Goal: Find specific page/section: Find specific page/section

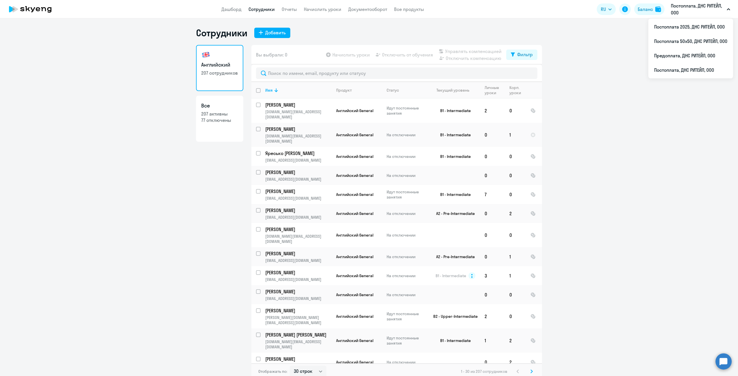
select select "30"
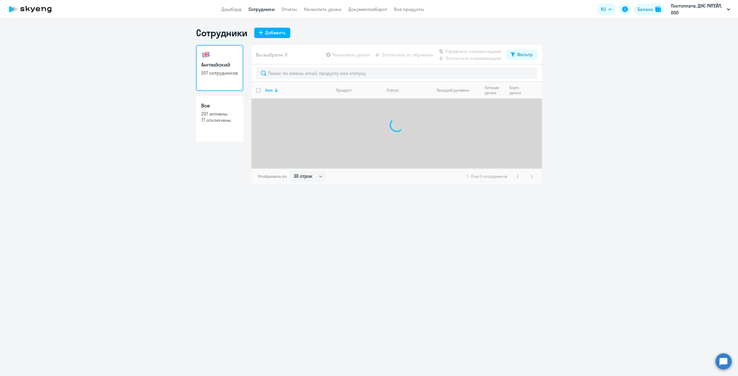
select select "30"
click at [282, 77] on input "text" at bounding box center [396, 73] width 281 height 12
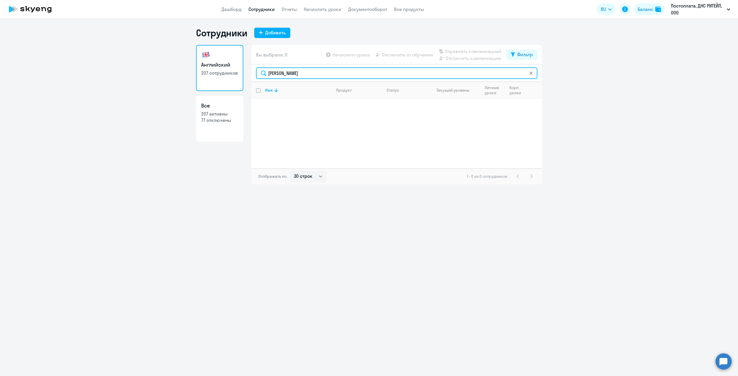
click at [283, 74] on input "корасева" at bounding box center [396, 73] width 281 height 12
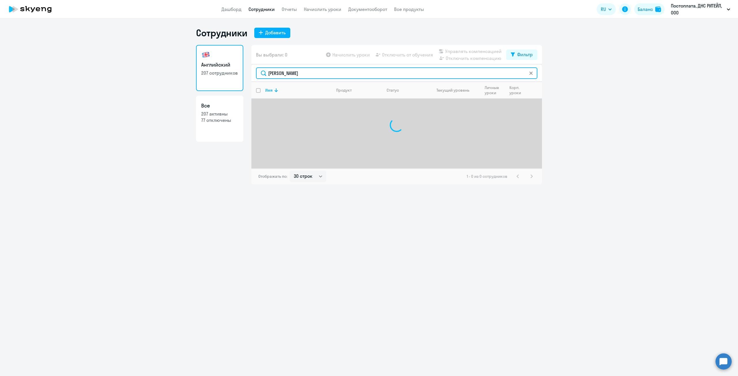
click at [319, 75] on input "карасёва" at bounding box center [396, 73] width 281 height 12
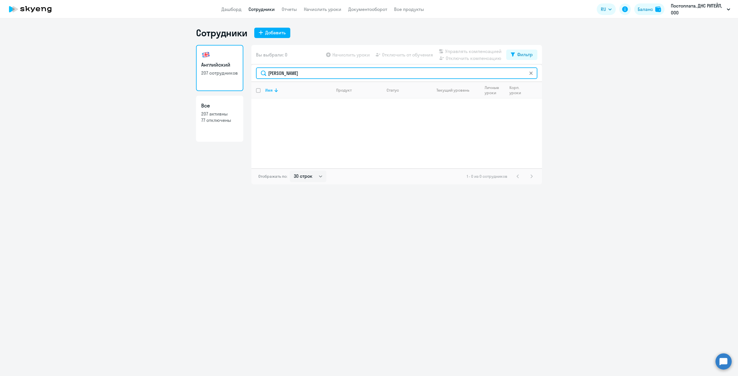
click at [282, 74] on input "карасёва" at bounding box center [396, 73] width 281 height 12
type input "карасева"
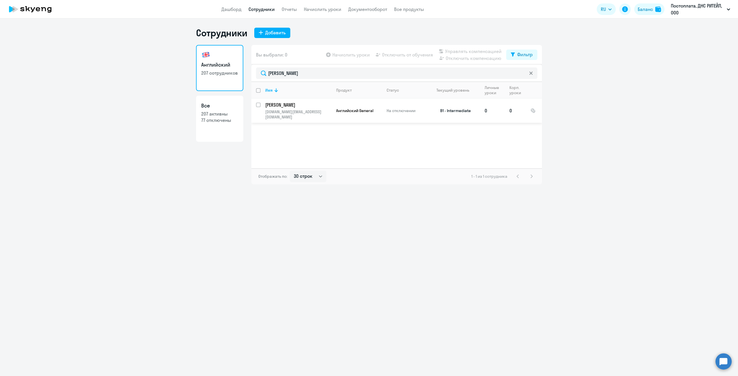
click at [285, 106] on p "Карасева Мария" at bounding box center [297, 105] width 65 height 6
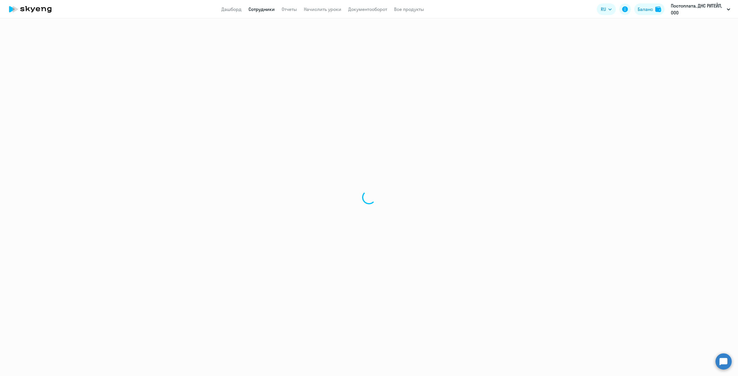
select select "english"
select select "30"
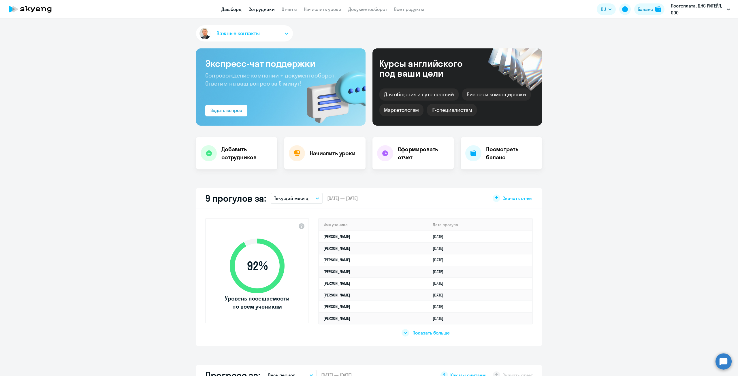
click at [261, 9] on link "Сотрудники" at bounding box center [261, 9] width 26 height 6
select select "30"
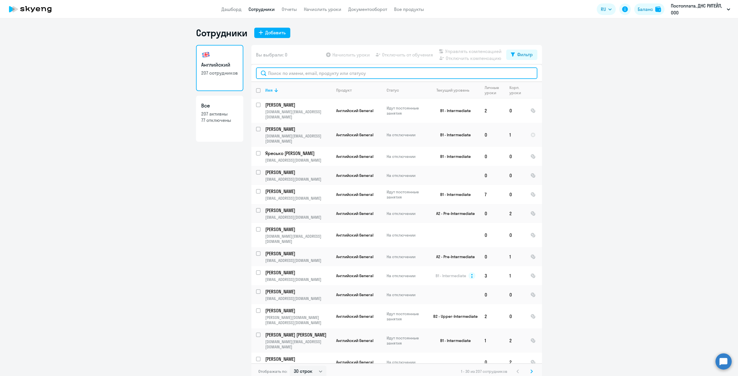
click at [292, 72] on input "text" at bounding box center [396, 73] width 281 height 12
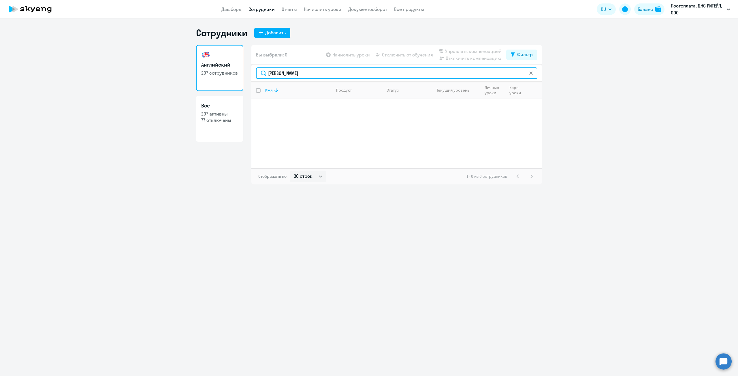
drag, startPoint x: 309, startPoint y: 71, endPoint x: 238, endPoint y: 70, distance: 70.6
click at [238, 70] on div "Английский 207 сотрудников Все 207 активны 77 отключены Вы выбрали: 0 Начислить…" at bounding box center [369, 115] width 346 height 140
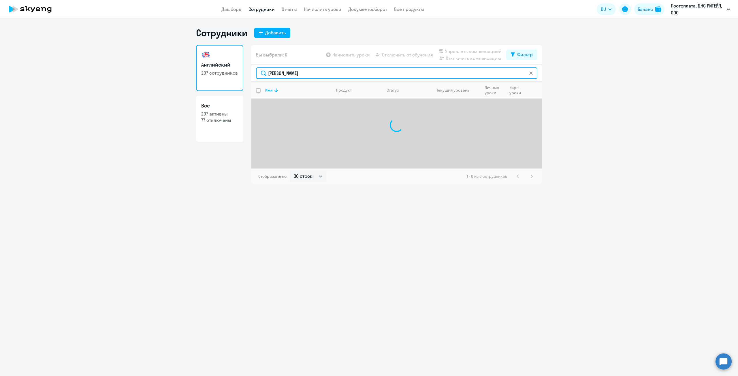
type input "дарья"
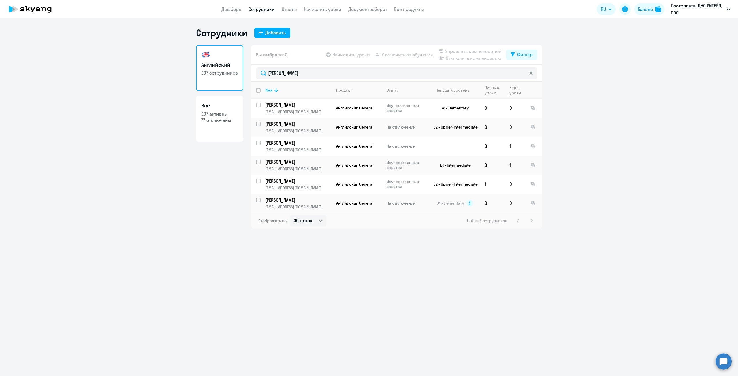
click at [215, 106] on h3 "Все" at bounding box center [219, 105] width 37 height 7
select select "30"
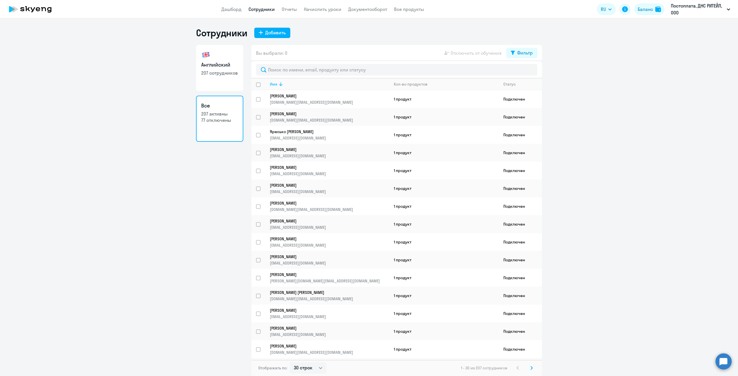
click at [273, 84] on div "Имя" at bounding box center [273, 84] width 7 height 5
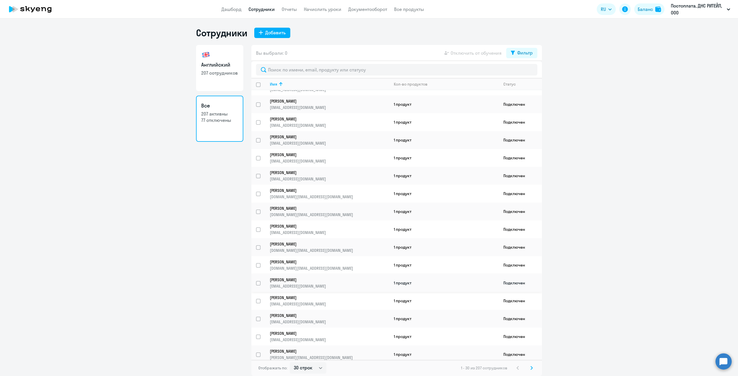
scroll to position [261, 0]
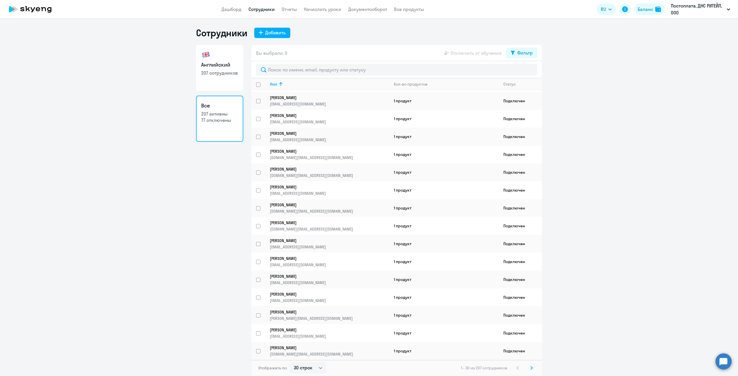
click at [530, 369] on icon at bounding box center [531, 368] width 2 height 4
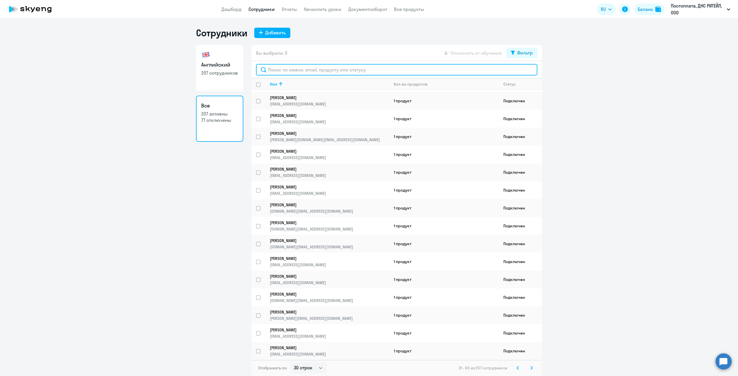
drag, startPoint x: 283, startPoint y: 68, endPoint x: 291, endPoint y: 69, distance: 7.9
click at [283, 68] on input "text" at bounding box center [396, 70] width 281 height 12
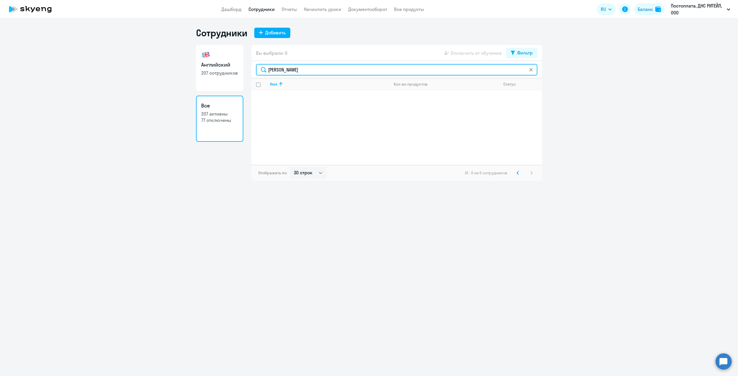
drag, startPoint x: 316, startPoint y: 69, endPoint x: 165, endPoint y: 60, distance: 150.8
click at [165, 60] on ng-component "Сотрудники Добавить Английский 207 сотрудников Все 207 активны 77 отключены Вы …" at bounding box center [369, 104] width 738 height 154
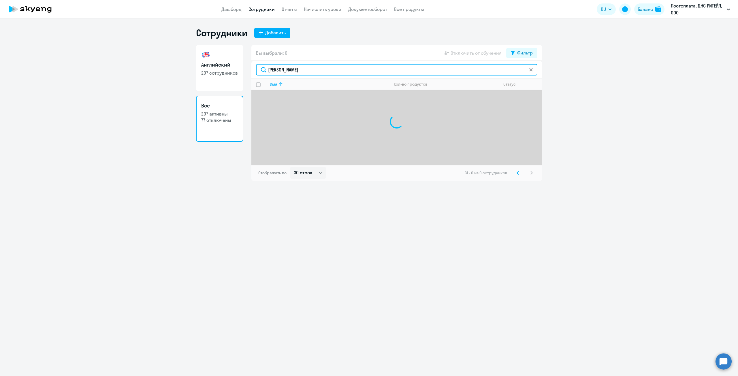
type input "дарья"
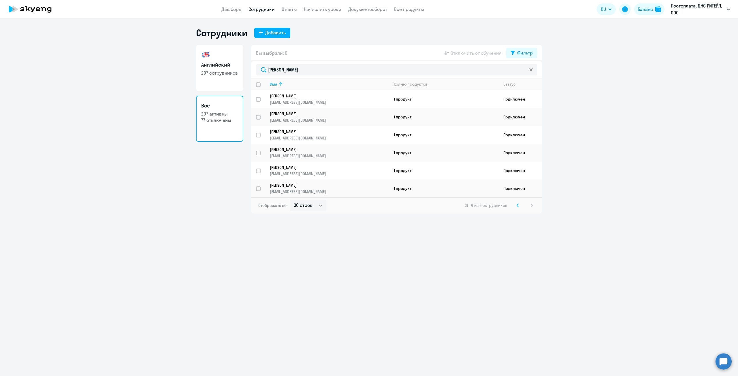
click at [263, 9] on link "Сотрудники" at bounding box center [261, 9] width 26 height 6
select select "30"
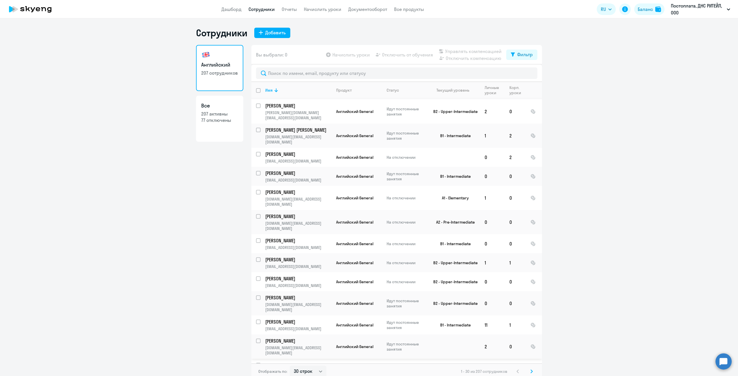
scroll to position [162, 0]
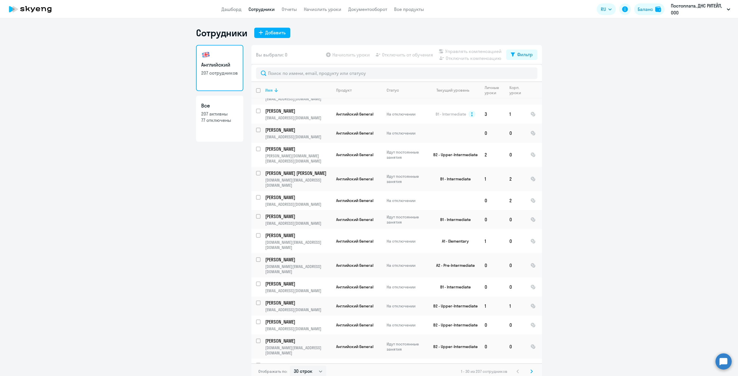
click at [273, 89] on icon at bounding box center [276, 90] width 7 height 7
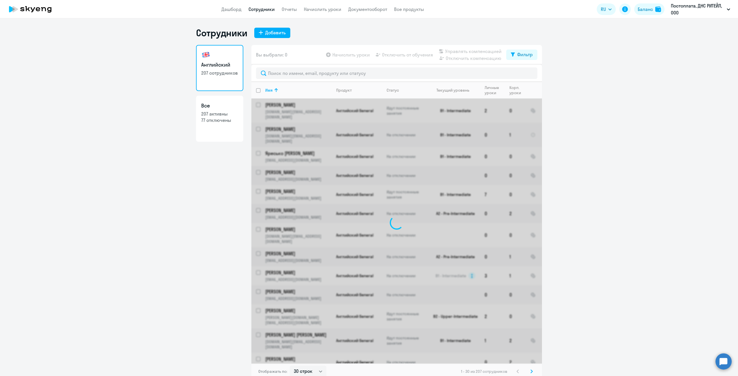
click at [528, 372] on svg-icon at bounding box center [531, 371] width 7 height 7
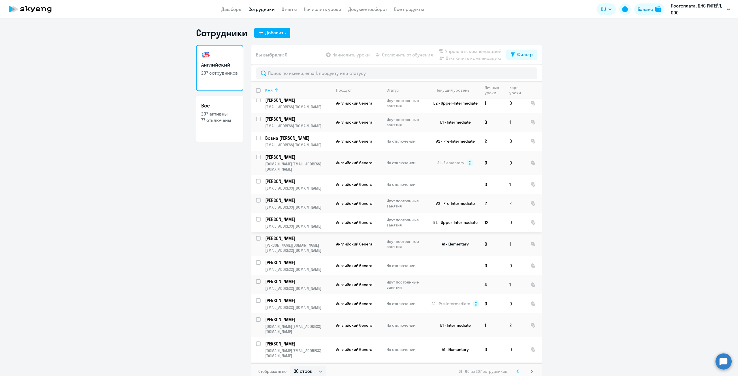
scroll to position [306, 0]
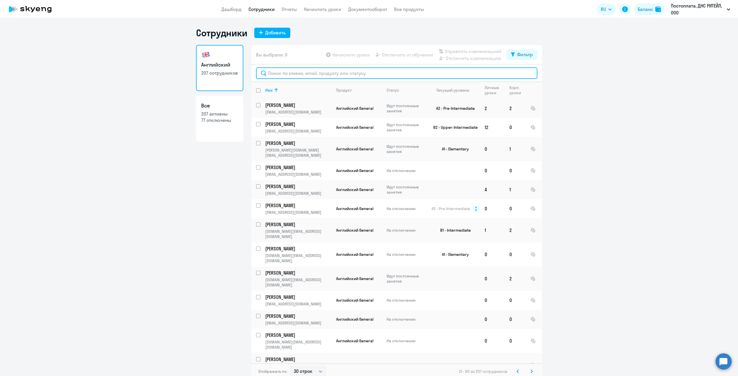
click at [276, 70] on input "text" at bounding box center [396, 73] width 281 height 12
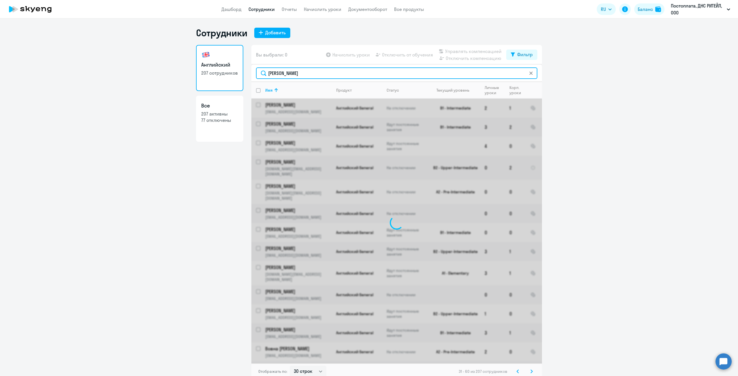
type input "лагунова"
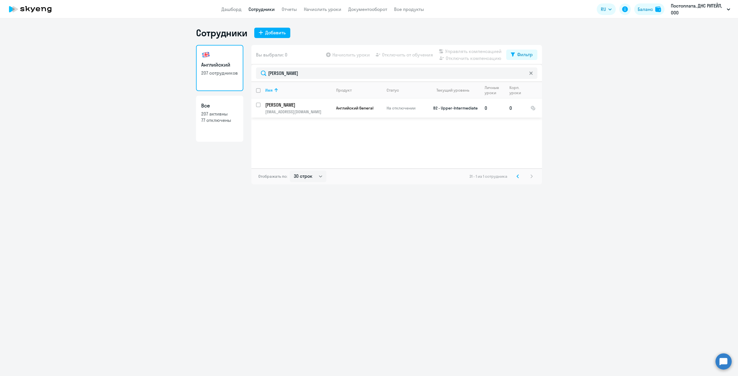
click at [310, 104] on p "Лагунова Дарья Дмитриевна" at bounding box center [297, 105] width 65 height 6
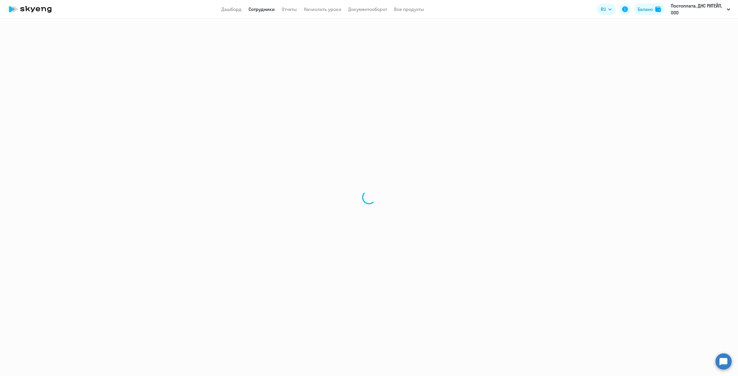
select select "english"
